Goal: Transaction & Acquisition: Register for event/course

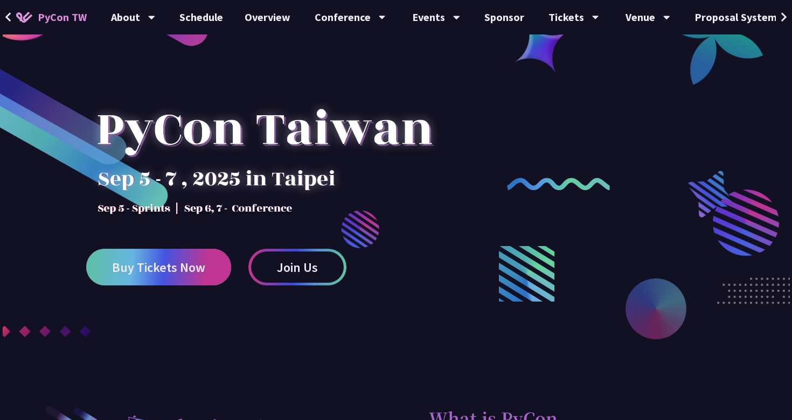
click at [161, 268] on span "Buy Tickets Now" at bounding box center [158, 267] width 93 height 13
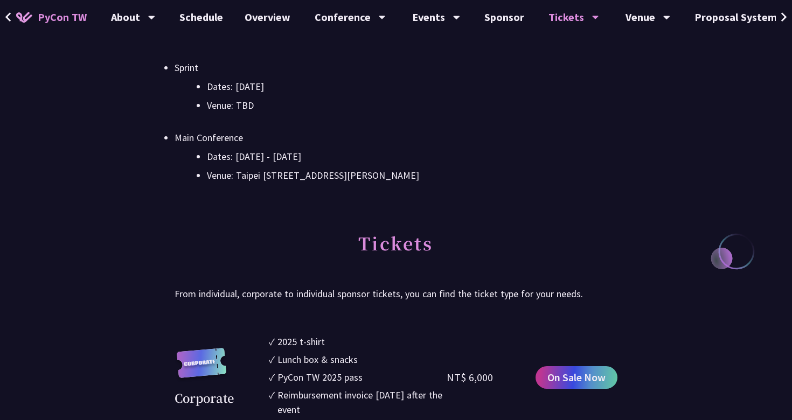
scroll to position [444, 0]
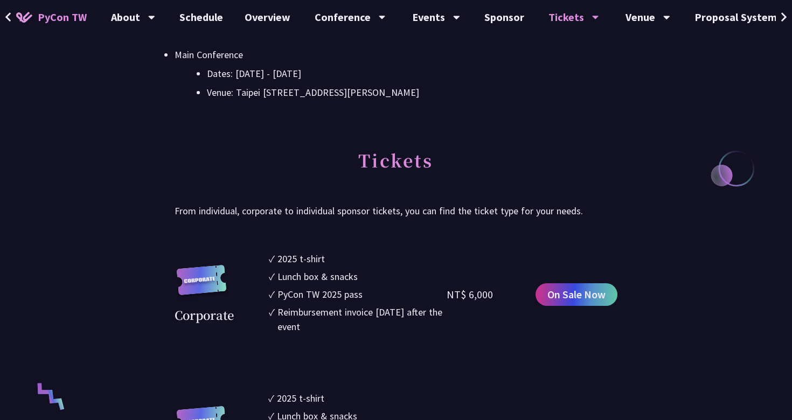
drag, startPoint x: 494, startPoint y: 299, endPoint x: 445, endPoint y: 296, distance: 49.1
click at [445, 296] on div "Corporate ✓ 2025 t-shirt ✓ Lunch box & snacks ✓ PyCon TW 2025 pass ✓ Reimbursem…" at bounding box center [396, 295] width 443 height 86
click at [483, 297] on div "NT$ 6,000" at bounding box center [470, 295] width 46 height 16
drag, startPoint x: 494, startPoint y: 298, endPoint x: 446, endPoint y: 297, distance: 48.5
click at [446, 297] on div "Corporate ✓ 2025 t-shirt ✓ Lunch box & snacks ✓ PyCon TW 2025 pass ✓ Reimbursem…" at bounding box center [396, 295] width 443 height 86
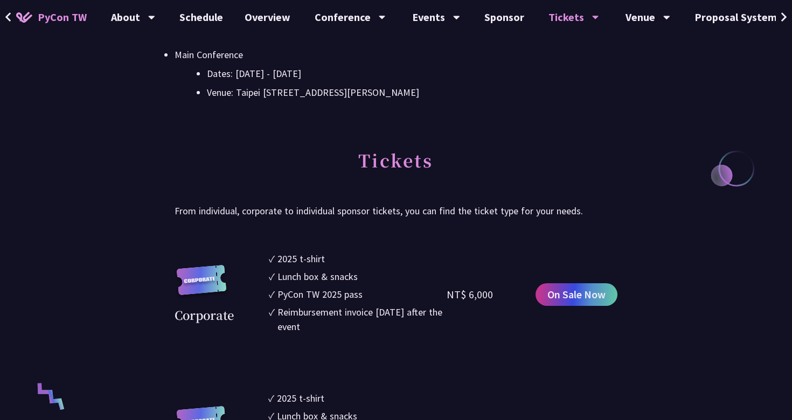
click at [492, 300] on div "NT$ 6,000" at bounding box center [491, 295] width 89 height 86
drag, startPoint x: 494, startPoint y: 297, endPoint x: 450, endPoint y: 297, distance: 43.7
click at [449, 298] on div "NT$ 6,000" at bounding box center [491, 295] width 89 height 86
copy div "NT$ 6,000"
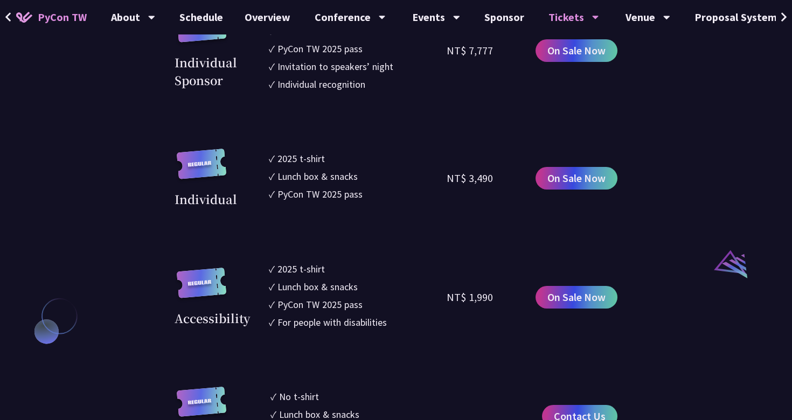
scroll to position [997, 0]
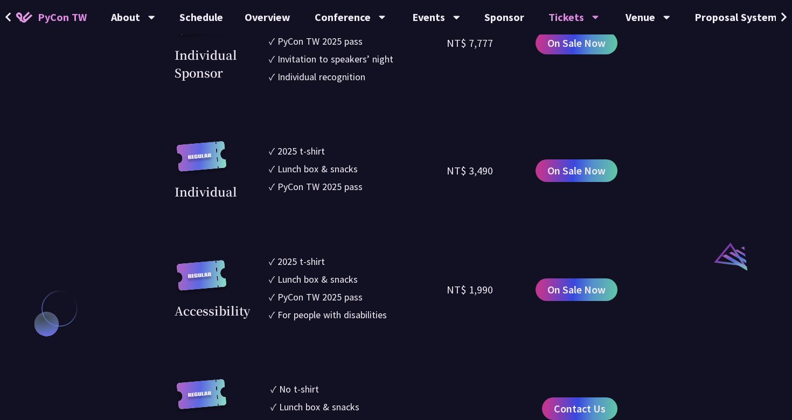
drag, startPoint x: 500, startPoint y: 294, endPoint x: 447, endPoint y: 291, distance: 52.4
click at [447, 291] on div "NT$ 1,990" at bounding box center [491, 289] width 89 height 71
copy div "NT$ 1,990"
drag, startPoint x: 494, startPoint y: 166, endPoint x: 447, endPoint y: 167, distance: 46.3
click at [447, 167] on div "NT$ 3,490" at bounding box center [491, 170] width 89 height 59
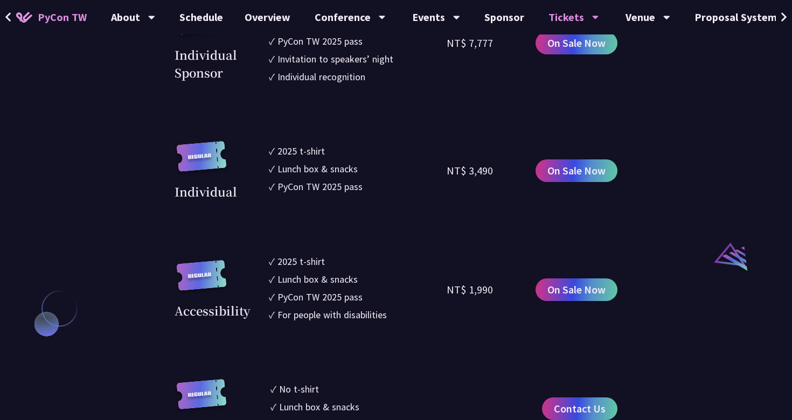
copy div "NT$ 3,490"
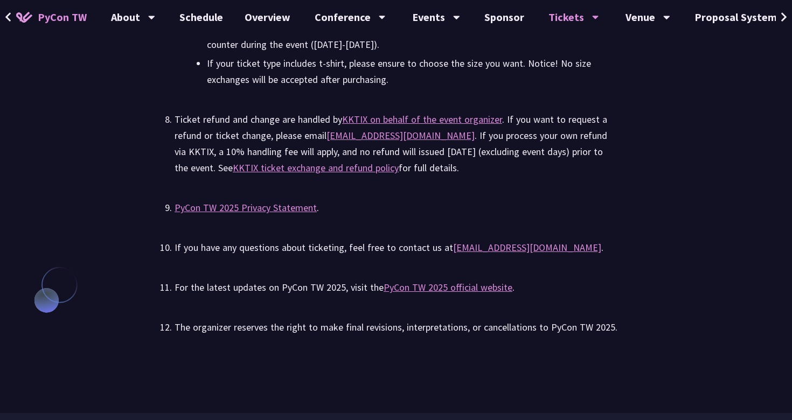
scroll to position [2416, 0]
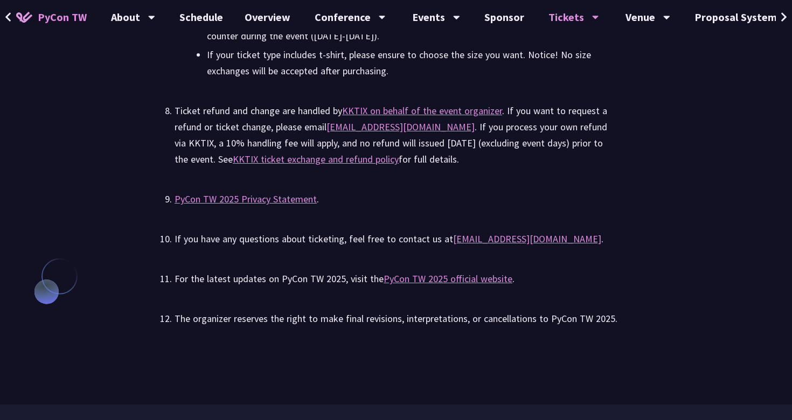
click at [348, 243] on div "If you have any questions about ticketing, feel free to contact us at [EMAIL_AD…" at bounding box center [396, 239] width 443 height 16
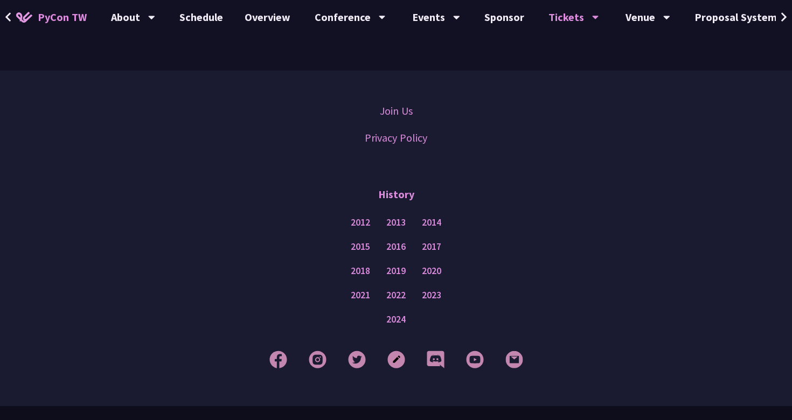
scroll to position [2749, 0]
